Goal: Transaction & Acquisition: Download file/media

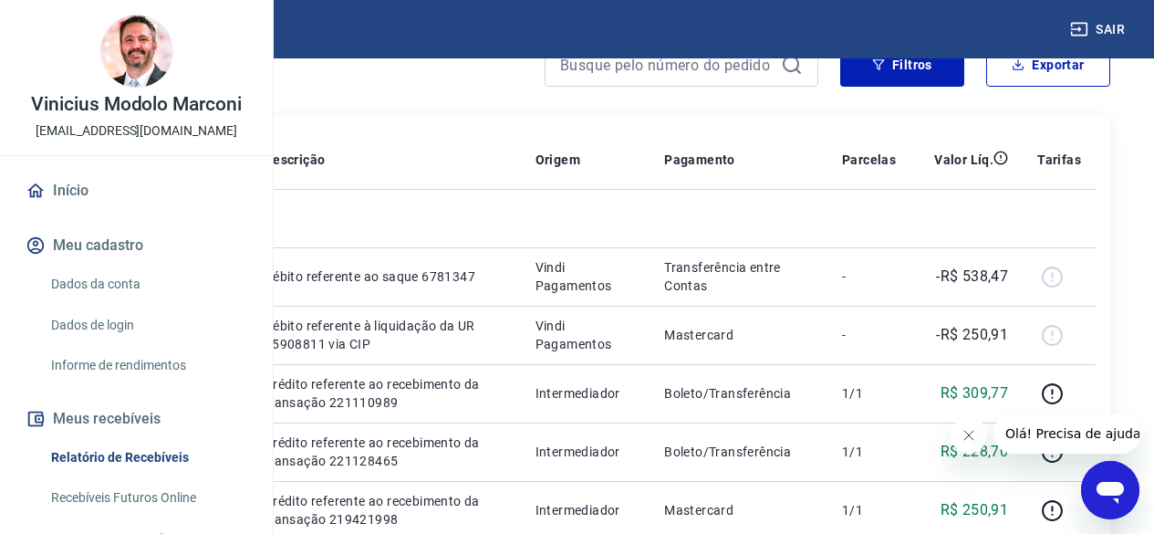
scroll to position [91, 0]
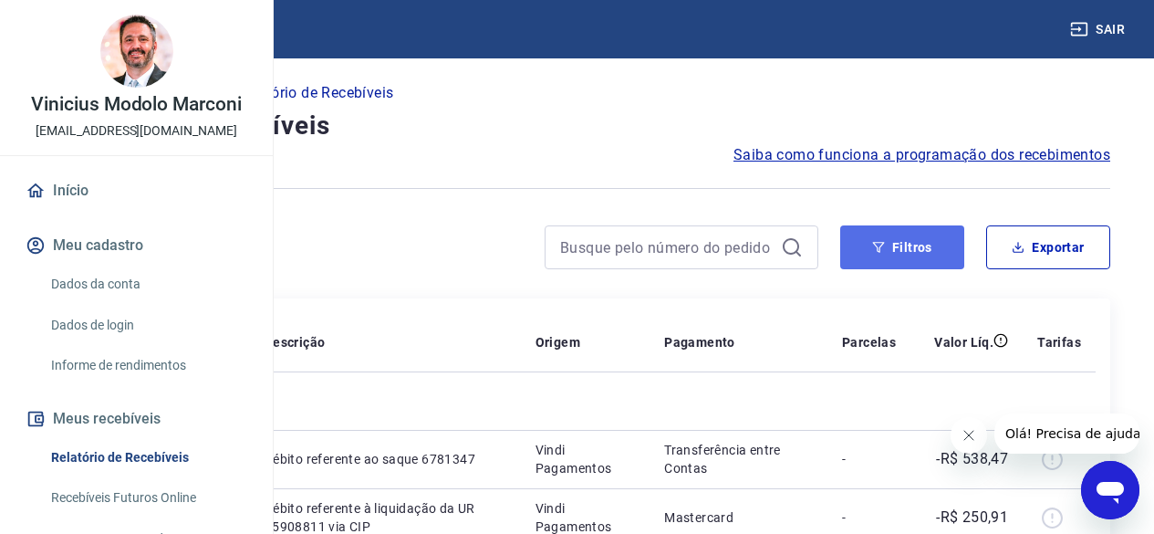
click at [896, 260] on button "Filtros" at bounding box center [902, 247] width 124 height 44
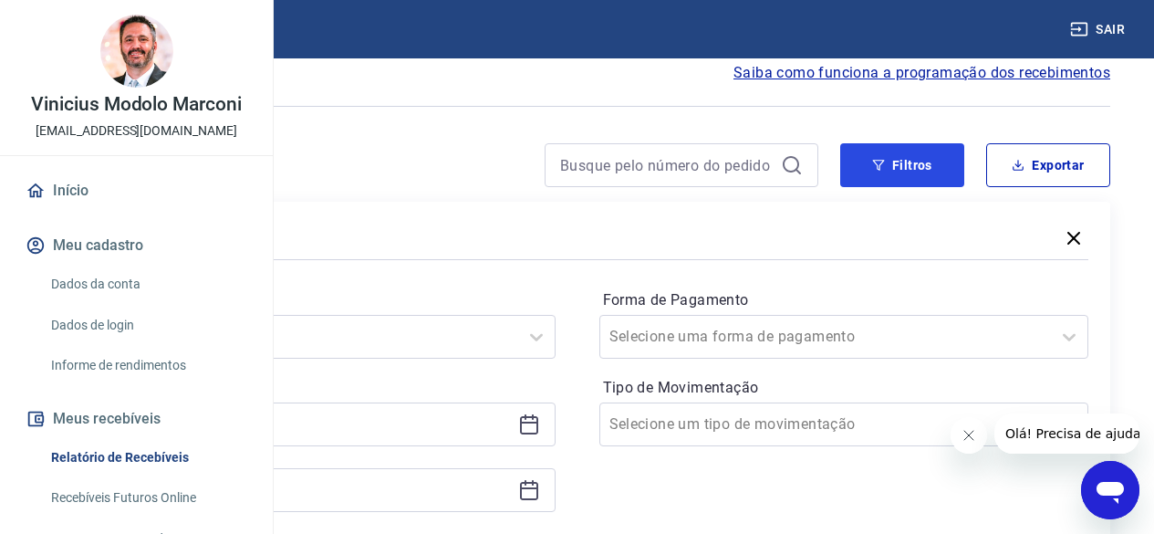
scroll to position [274, 0]
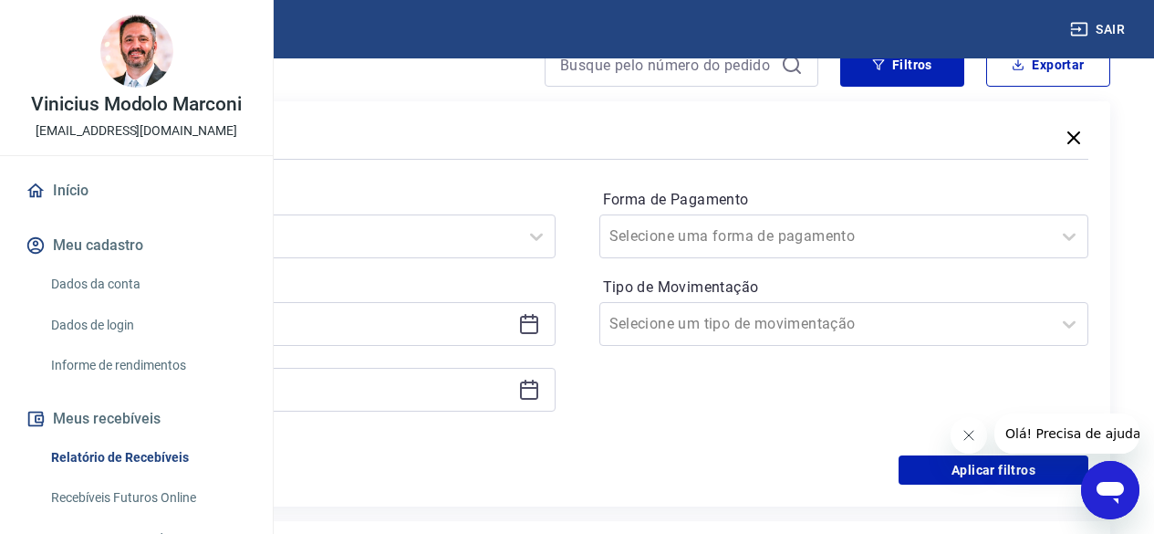
click at [444, 309] on div at bounding box center [311, 324] width 490 height 44
click at [540, 328] on icon at bounding box center [529, 324] width 22 height 22
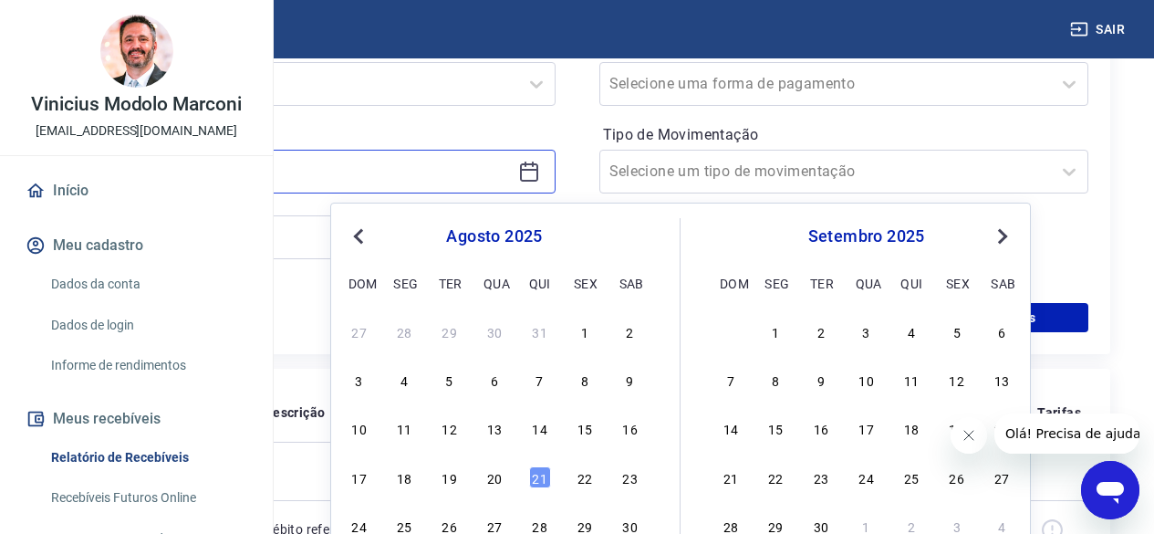
scroll to position [456, 0]
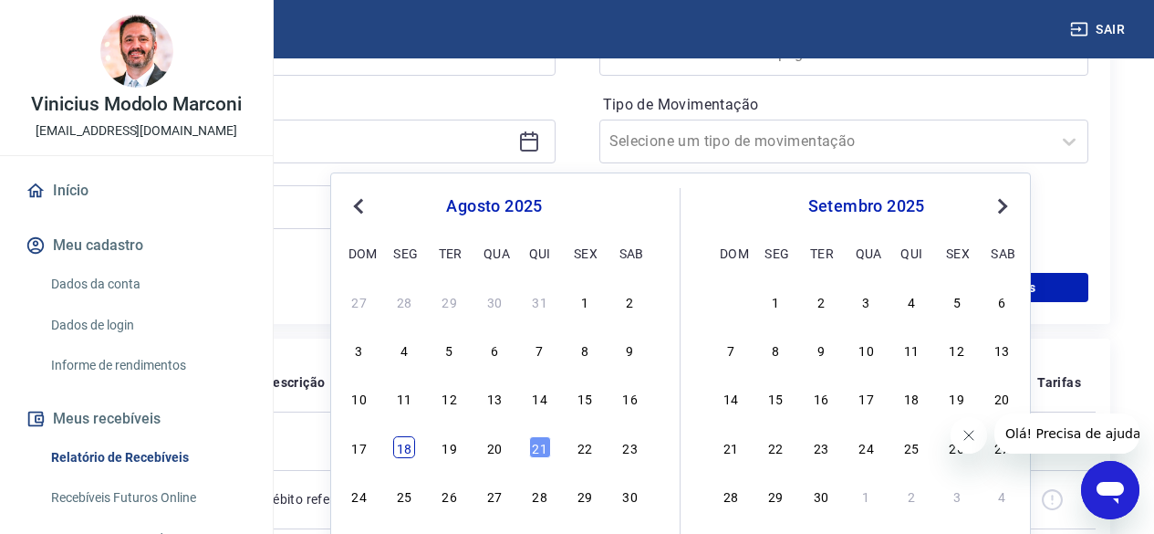
click at [408, 451] on div "18" at bounding box center [404, 447] width 22 height 22
type input "[DATE]"
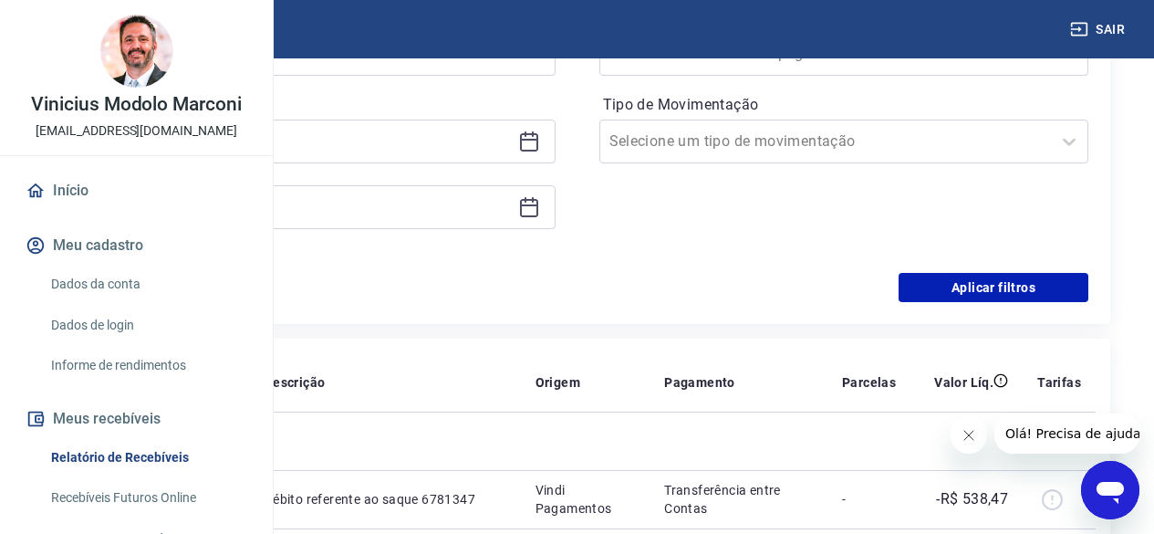
click at [540, 209] on icon at bounding box center [529, 207] width 22 height 22
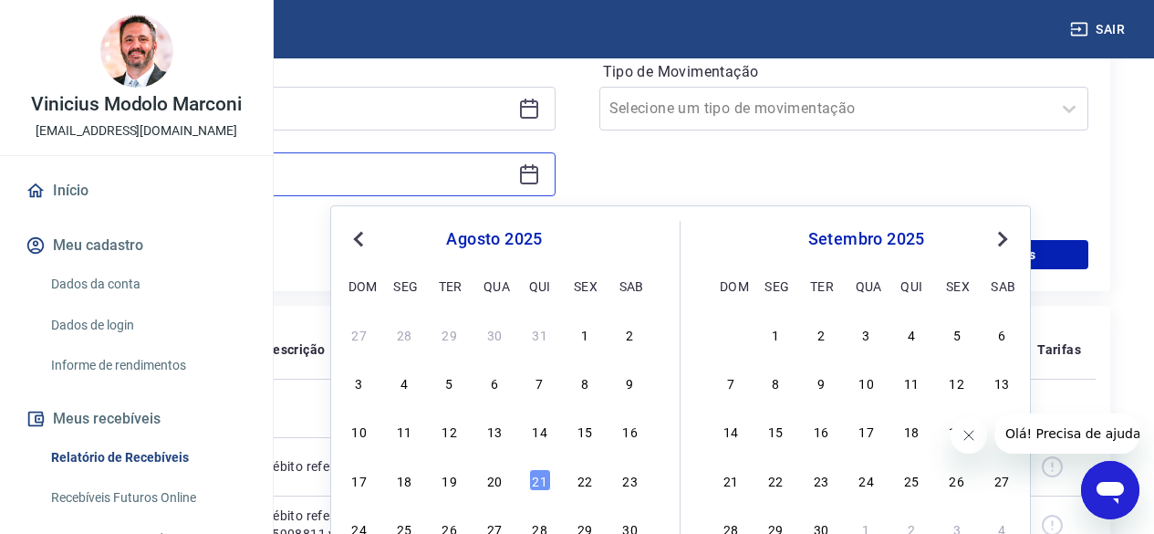
scroll to position [547, 0]
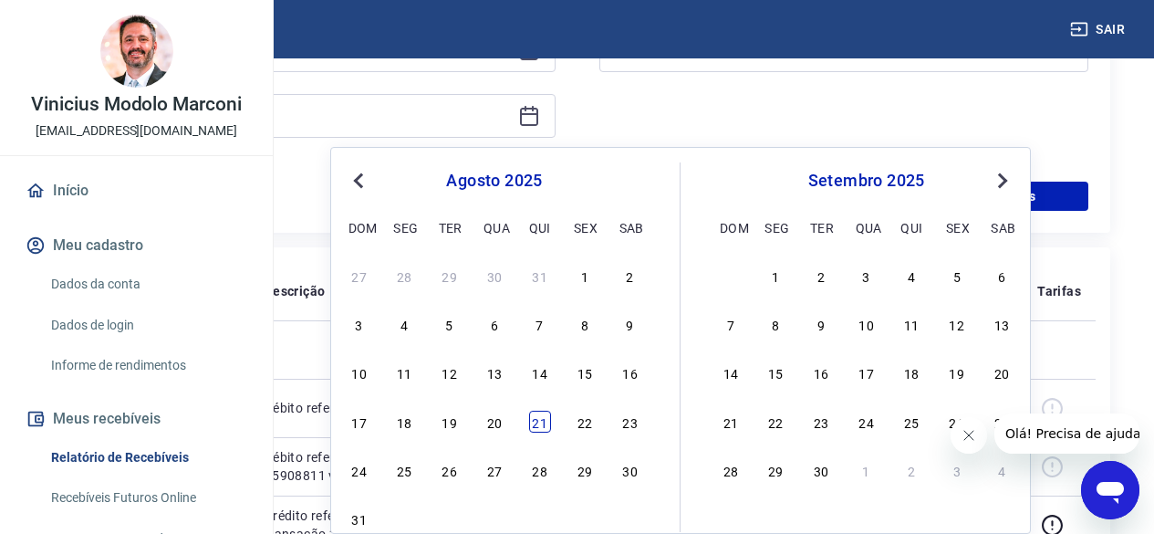
click at [539, 421] on div "21" at bounding box center [540, 422] width 22 height 22
type input "[DATE]"
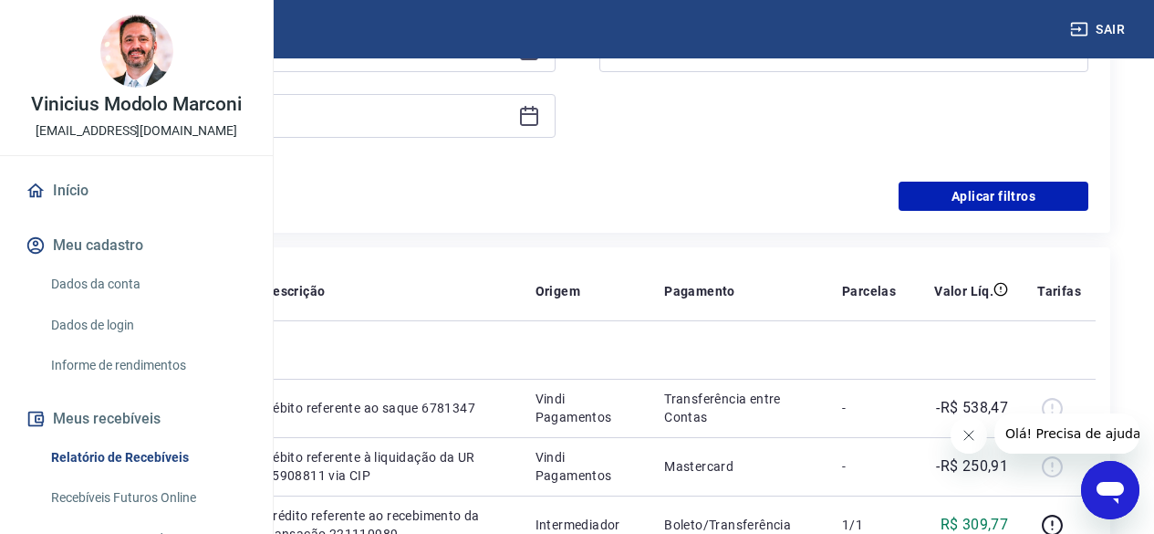
click at [970, 211] on div "Filtros Período Selecione um período Período personalizado Selected date: [DATE…" at bounding box center [577, 30] width 1067 height 405
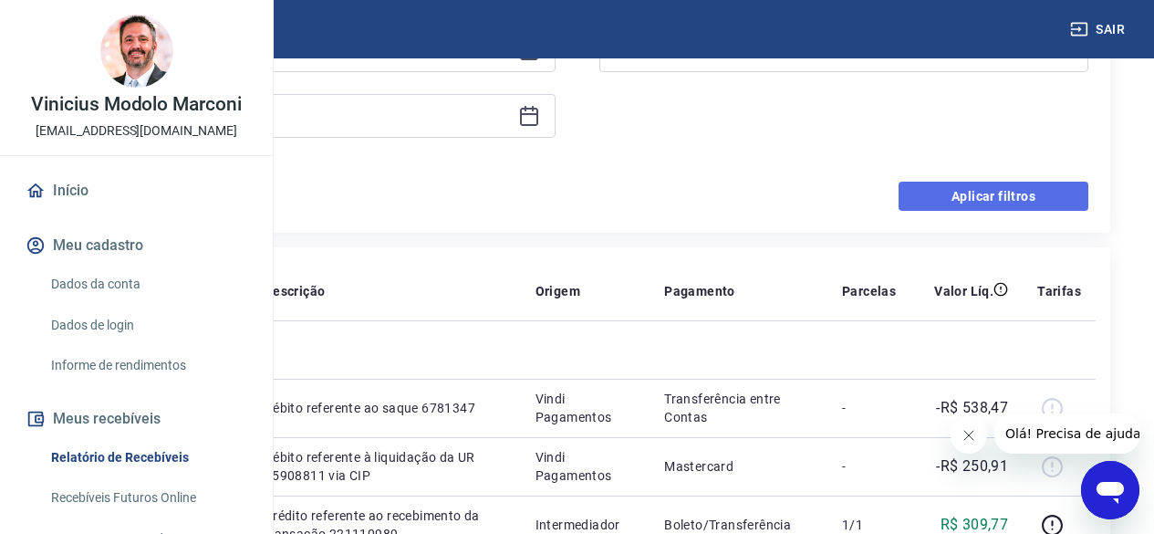
click at [965, 192] on button "Aplicar filtros" at bounding box center [994, 196] width 190 height 29
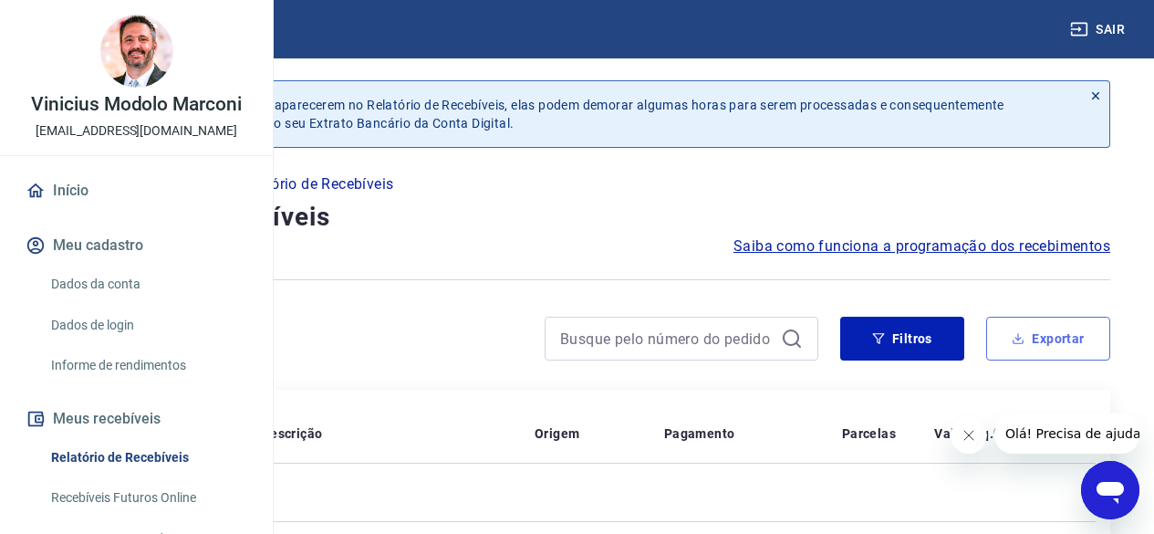
click at [1013, 328] on button "Exportar" at bounding box center [1048, 339] width 124 height 44
type input "[DATE]"
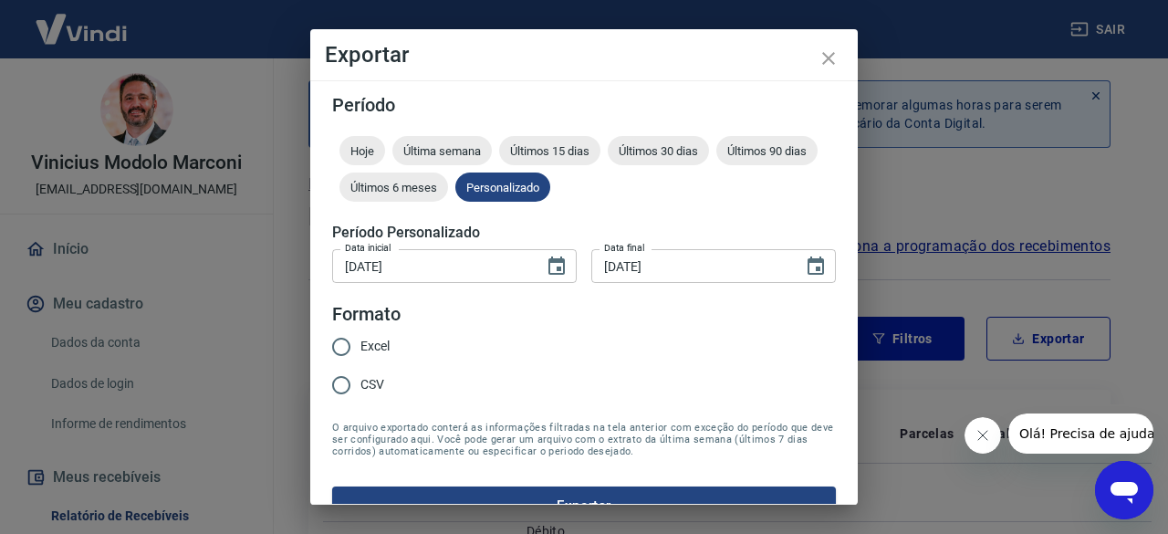
click at [361, 342] on span "Excel" at bounding box center [374, 346] width 29 height 19
click at [360, 342] on input "Excel" at bounding box center [341, 347] width 38 height 38
radio input "true"
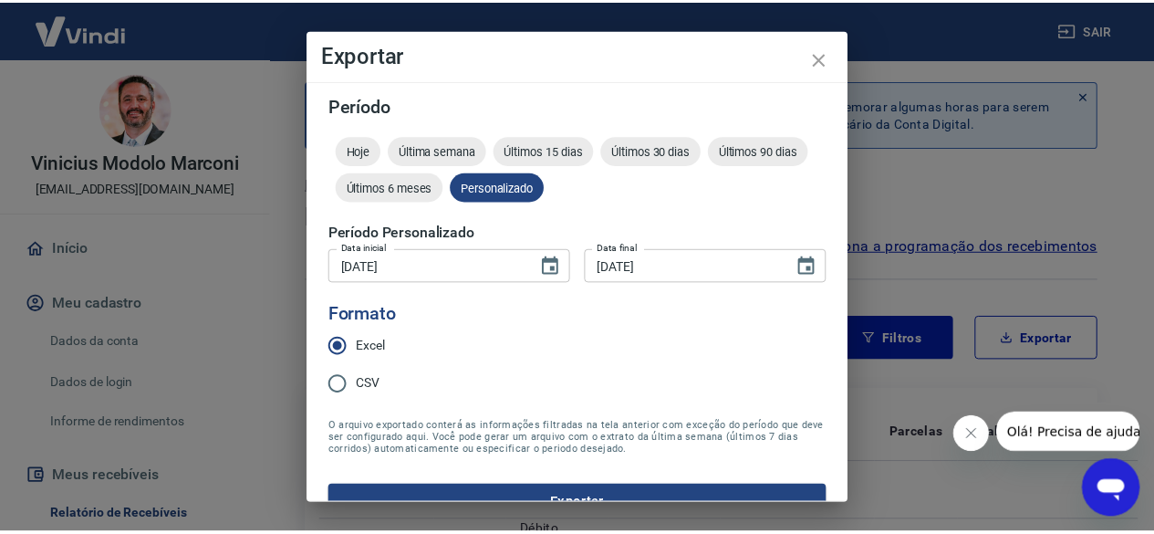
scroll to position [36, 0]
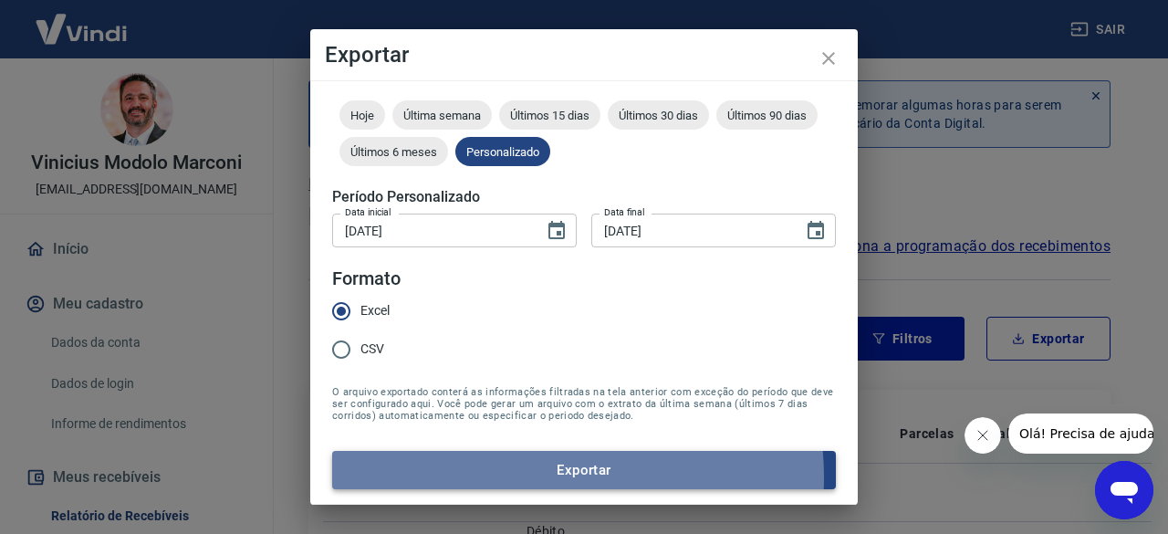
click at [547, 477] on button "Exportar" at bounding box center [584, 470] width 504 height 38
